Goal: Task Accomplishment & Management: Complete application form

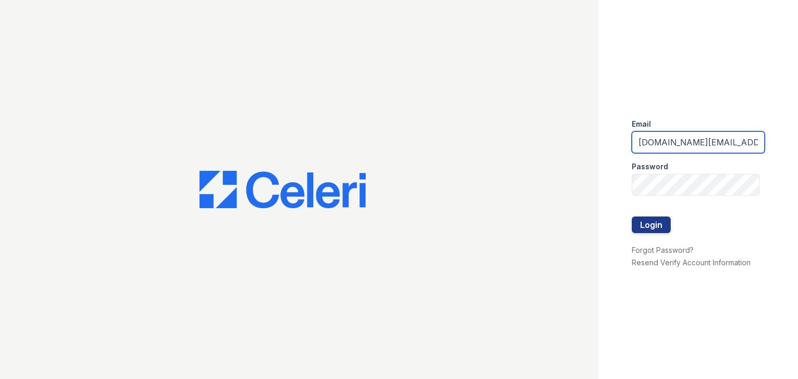
click at [661, 143] on input "solara.pm@cafmanagement.com" at bounding box center [697, 142] width 133 height 22
type input "trailside.pm@cafmanagement.com"
click at [739, 325] on div "Email trailside.pm@cafmanagement.com Password Login Forgot Password? Resend Ver…" at bounding box center [697, 189] width 199 height 379
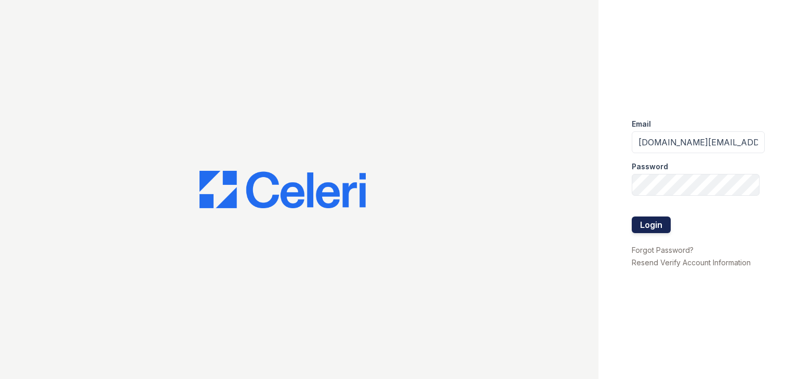
click at [650, 223] on button "Login" at bounding box center [650, 225] width 39 height 17
